Goal: Task Accomplishment & Management: Manage account settings

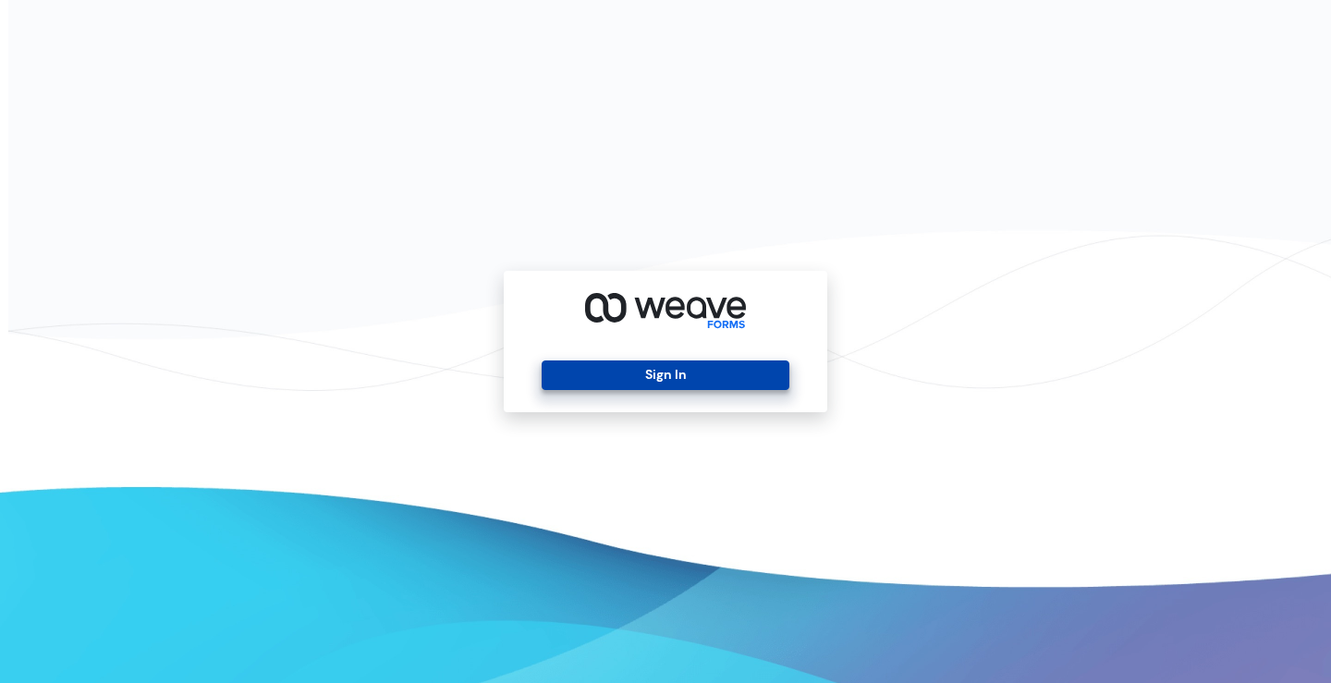
click at [660, 381] on button "Sign In" at bounding box center [665, 375] width 247 height 30
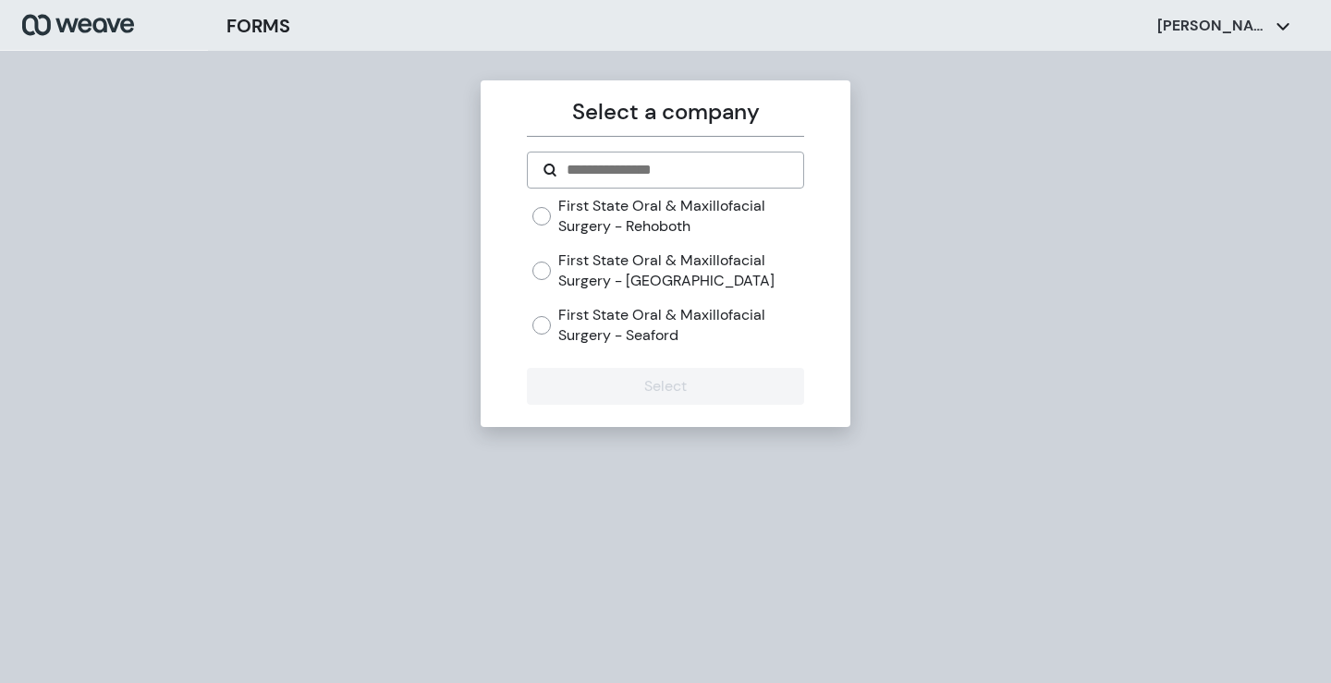
click at [636, 313] on label "First State Oral & Maxillofacial Surgery - Seaford" at bounding box center [680, 325] width 245 height 40
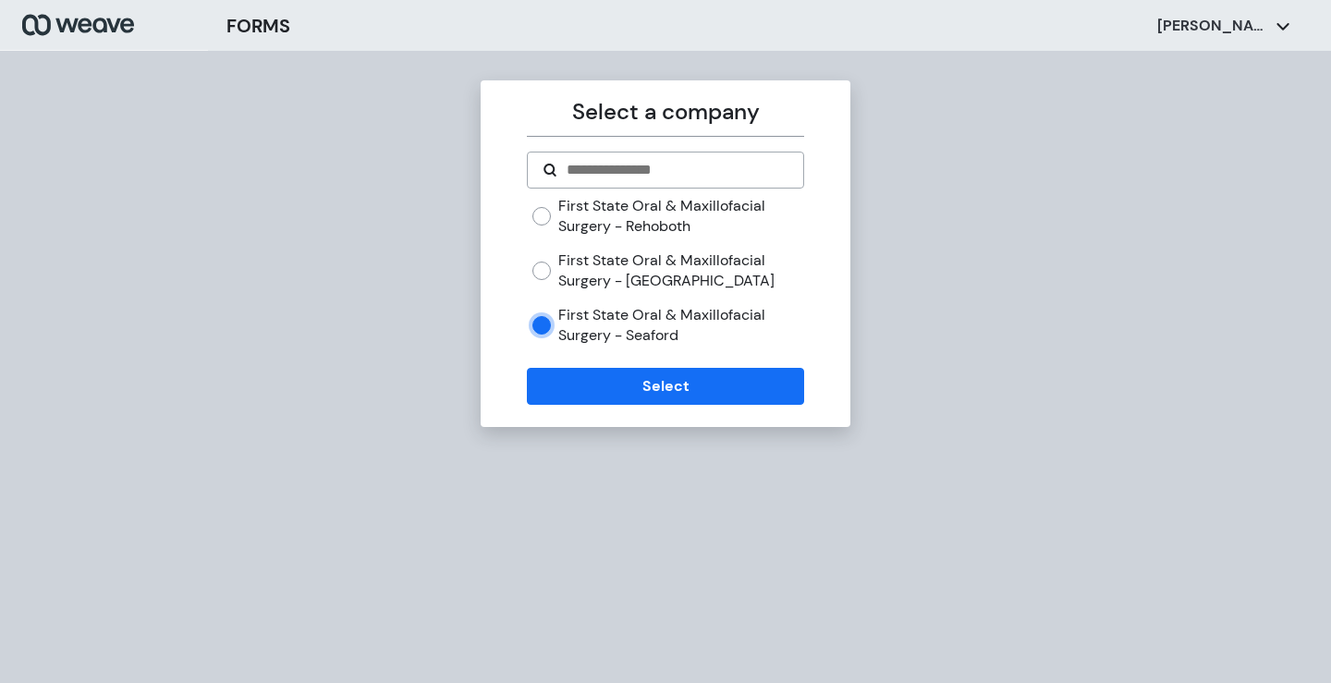
click at [660, 263] on label "First State Oral & Maxillofacial Surgery - [GEOGRAPHIC_DATA]" at bounding box center [680, 270] width 245 height 40
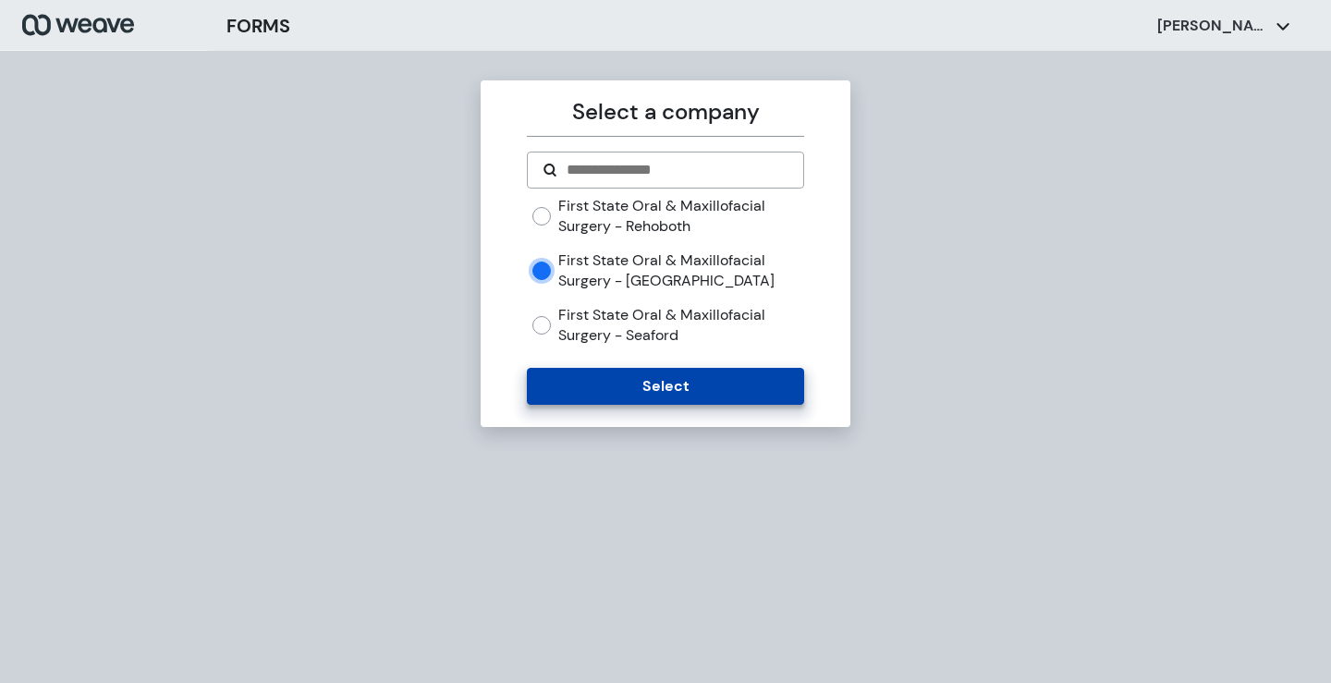
click at [645, 375] on button "Select" at bounding box center [665, 386] width 276 height 37
